Goal: Task Accomplishment & Management: Use online tool/utility

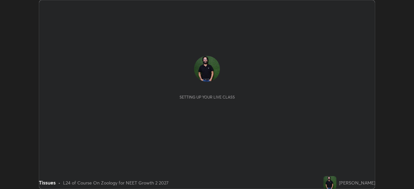
scroll to position [189, 414]
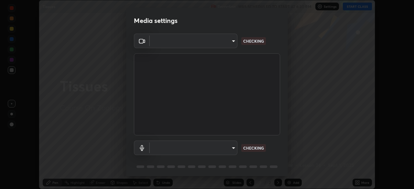
type input "0b0394df5398a873b7d047182dbff5bf8641b4882f7ce2760a0fef017966b62e"
type input "communications"
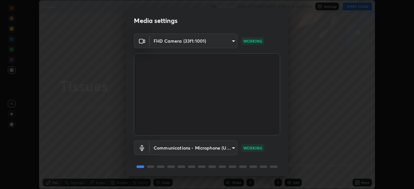
scroll to position [23, 0]
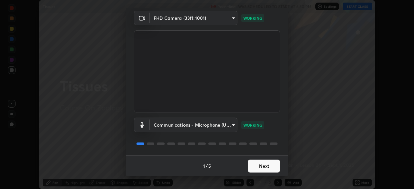
click at [263, 167] on button "Next" at bounding box center [264, 166] width 32 height 13
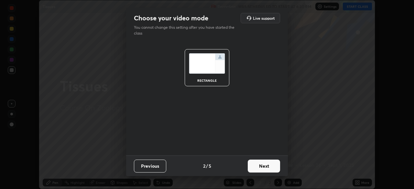
scroll to position [0, 0]
click at [264, 167] on button "Next" at bounding box center [264, 166] width 32 height 13
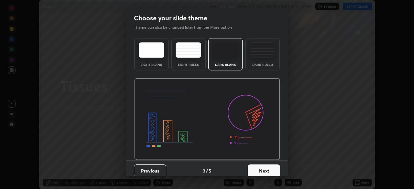
scroll to position [5, 0]
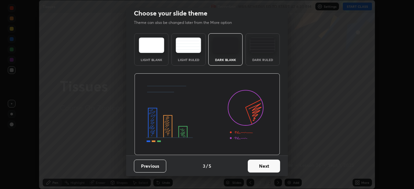
click at [263, 169] on button "Next" at bounding box center [264, 166] width 32 height 13
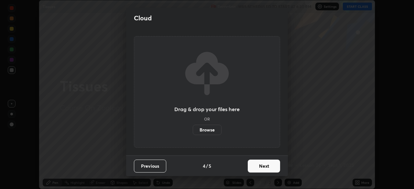
click at [263, 165] on button "Next" at bounding box center [264, 166] width 32 height 13
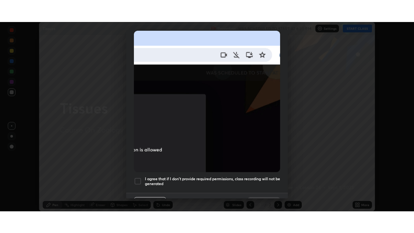
scroll to position [155, 0]
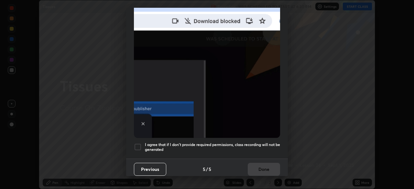
click at [138, 143] on div at bounding box center [138, 147] width 8 height 8
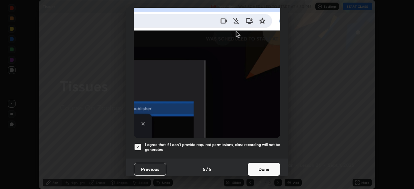
click at [265, 166] on button "Done" at bounding box center [264, 169] width 32 height 13
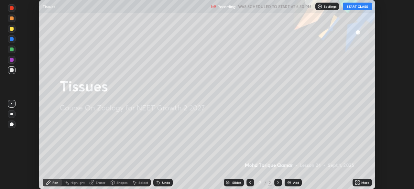
click at [364, 182] on div "More" at bounding box center [365, 182] width 8 height 3
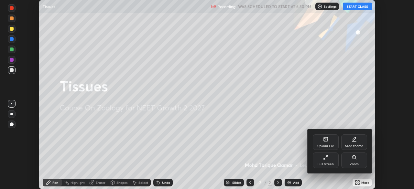
click at [327, 159] on icon at bounding box center [325, 157] width 5 height 5
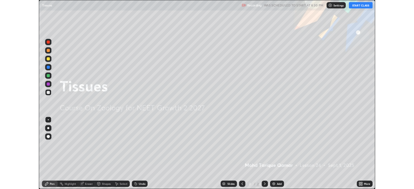
scroll to position [233, 414]
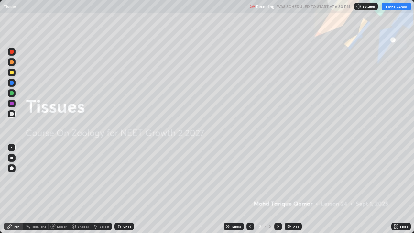
click at [389, 5] on button "START CLASS" at bounding box center [396, 7] width 29 height 8
click at [293, 189] on div "Add" at bounding box center [296, 226] width 6 height 3
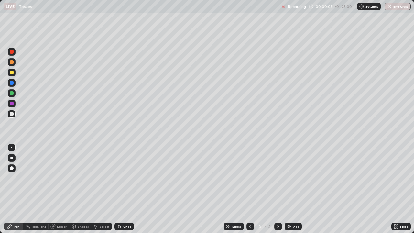
click at [14, 168] on div at bounding box center [12, 168] width 8 height 8
click at [11, 62] on div at bounding box center [12, 62] width 4 height 4
click at [60, 189] on div "Eraser" at bounding box center [62, 226] width 10 height 3
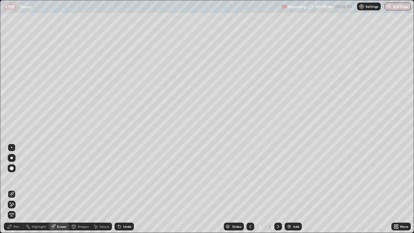
click at [18, 189] on div "Pen" at bounding box center [17, 226] width 6 height 3
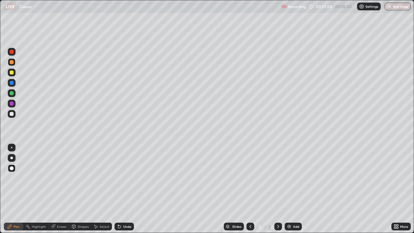
click at [11, 103] on div at bounding box center [12, 104] width 4 height 4
click at [404, 189] on div "More" at bounding box center [404, 226] width 8 height 3
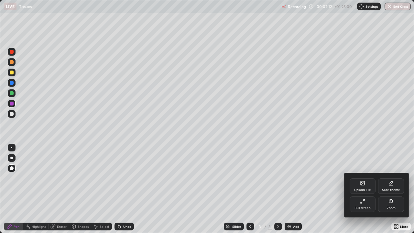
click at [358, 189] on div "Full screen" at bounding box center [363, 204] width 26 height 16
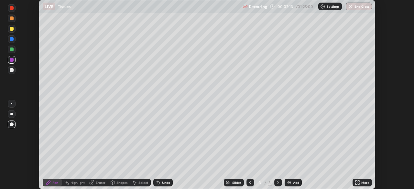
scroll to position [32162, 31937]
